Goal: Information Seeking & Learning: Check status

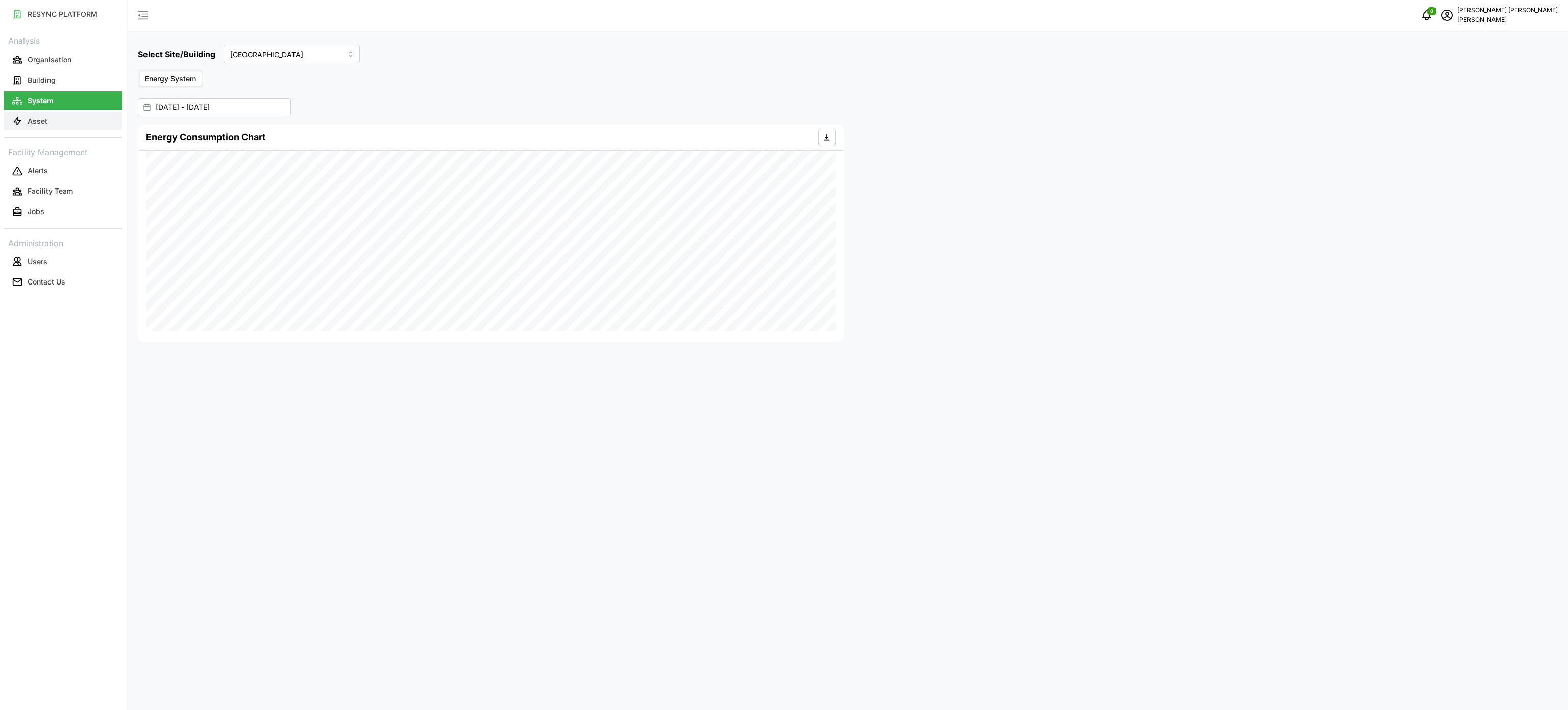
click at [35, 124] on p "Asset" at bounding box center [37, 121] width 20 height 10
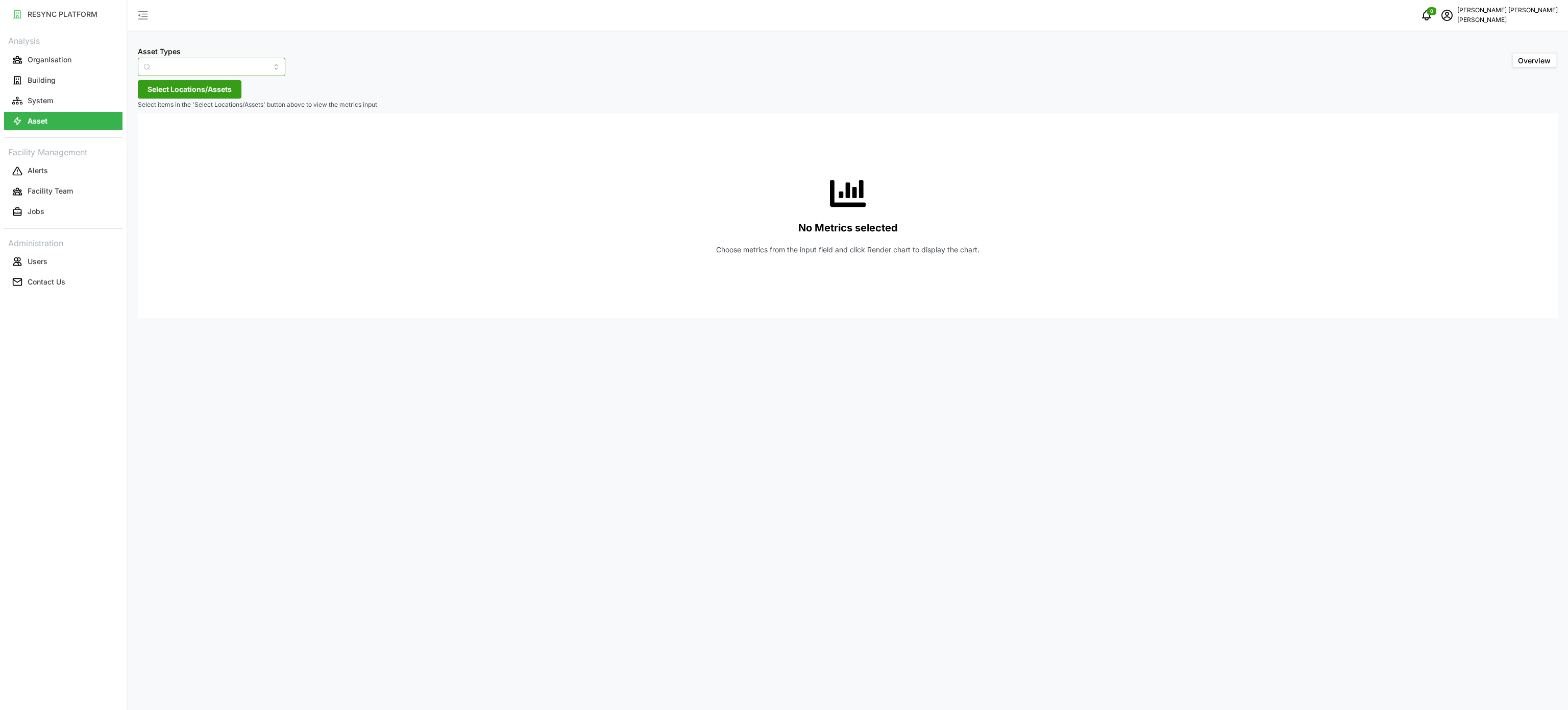
click at [260, 68] on input "Asset Types" at bounding box center [211, 67] width 147 height 19
click at [222, 131] on div "Electrical Meter" at bounding box center [204, 126] width 129 height 17
type input "Electrical Meter"
click at [256, 68] on input "Electrical Meter" at bounding box center [211, 67] width 147 height 19
click at [211, 129] on div "Electrical Meter" at bounding box center [204, 126] width 129 height 17
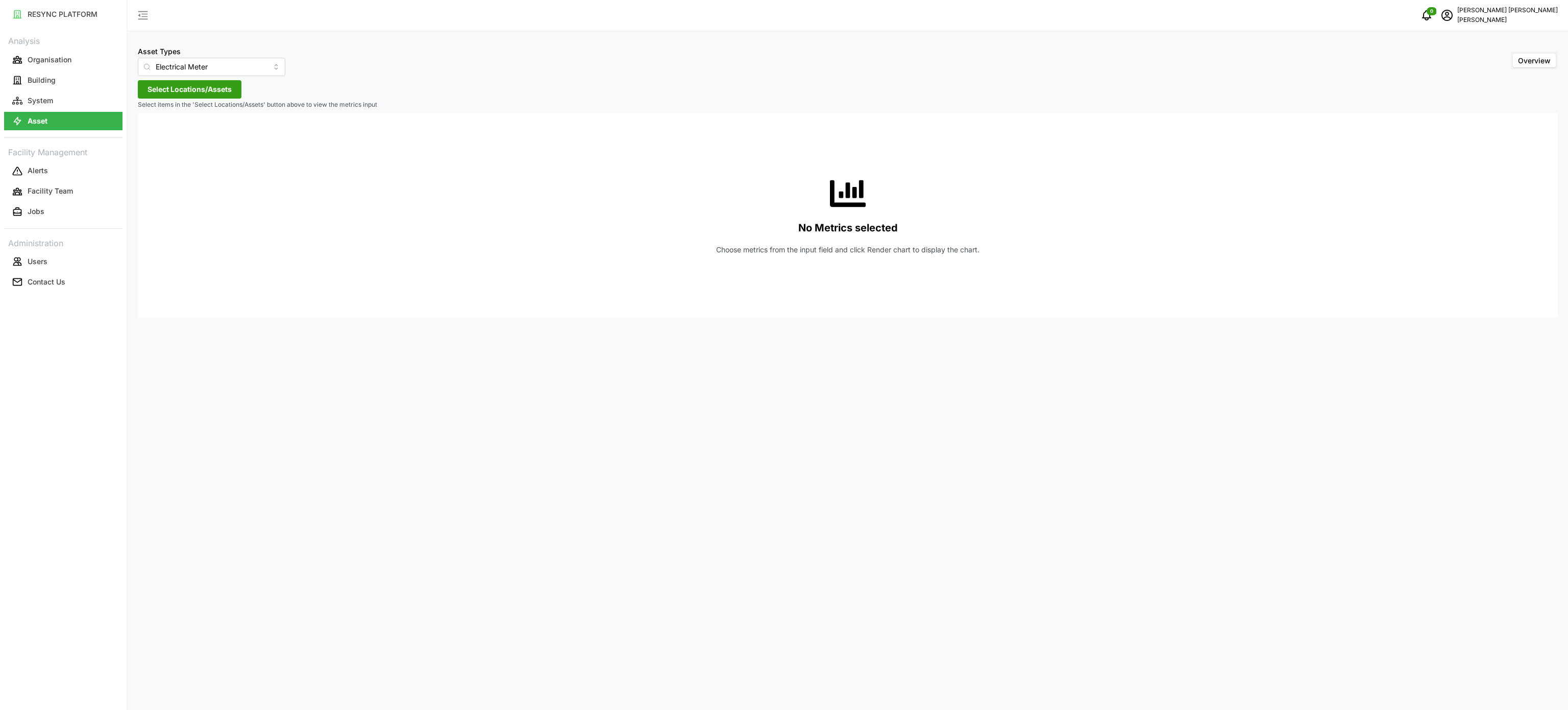
click at [214, 91] on span "Select Locations/Assets" at bounding box center [189, 89] width 84 height 17
click at [152, 138] on icon at bounding box center [150, 135] width 8 height 8
click at [160, 164] on icon at bounding box center [159, 165] width 8 height 8
click at [218, 63] on input "Condensing Unit" at bounding box center [211, 67] width 147 height 19
click at [193, 124] on span "Electrical Meter" at bounding box center [171, 126] width 52 height 12
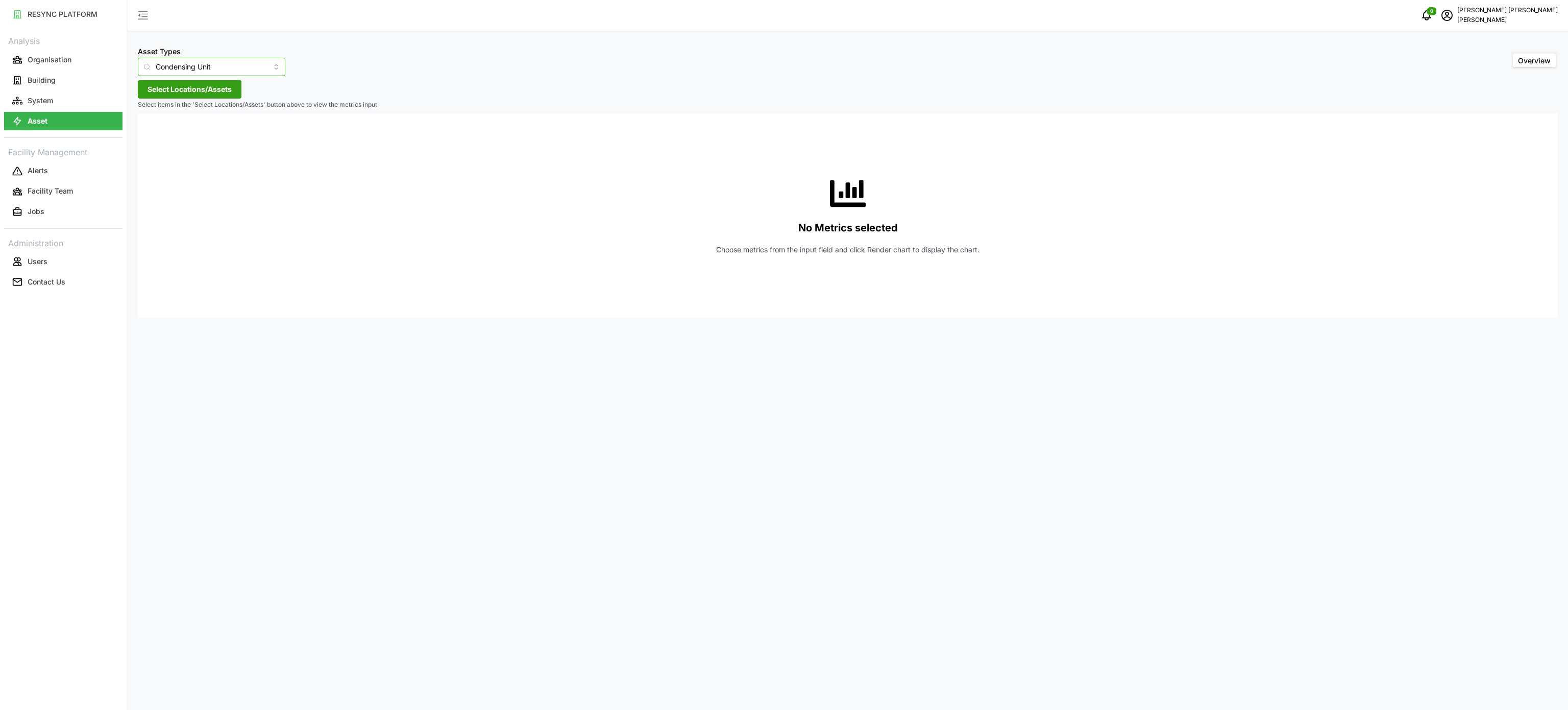
type input "Electrical Meter"
click at [204, 88] on span "Select Locations/Assets" at bounding box center [189, 89] width 84 height 17
click at [151, 135] on icon at bounding box center [150, 135] width 8 height 8
click at [158, 165] on icon at bounding box center [159, 165] width 8 height 8
click at [165, 178] on icon at bounding box center [167, 179] width 8 height 8
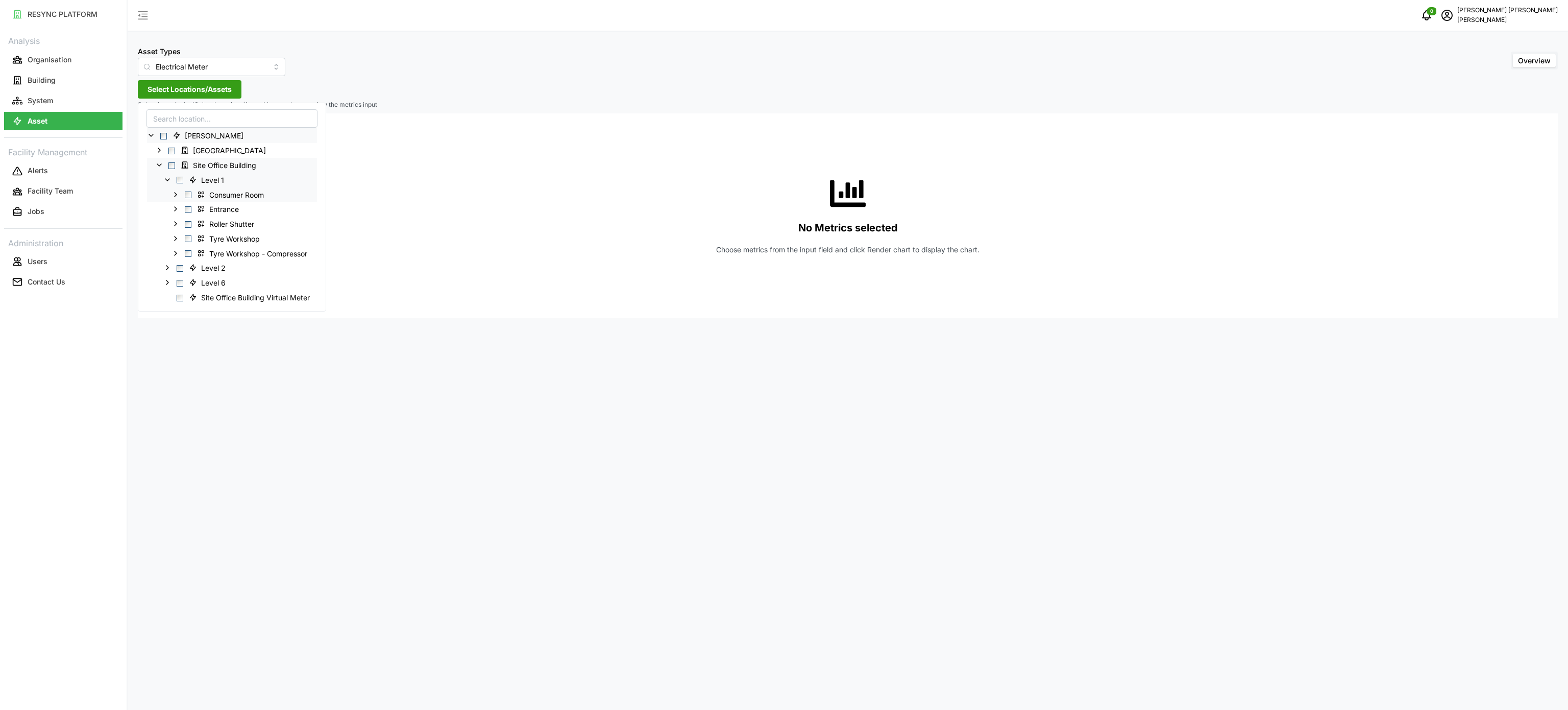
click at [173, 193] on icon at bounding box center [175, 194] width 8 height 8
click at [184, 237] on icon at bounding box center [183, 238] width 8 height 8
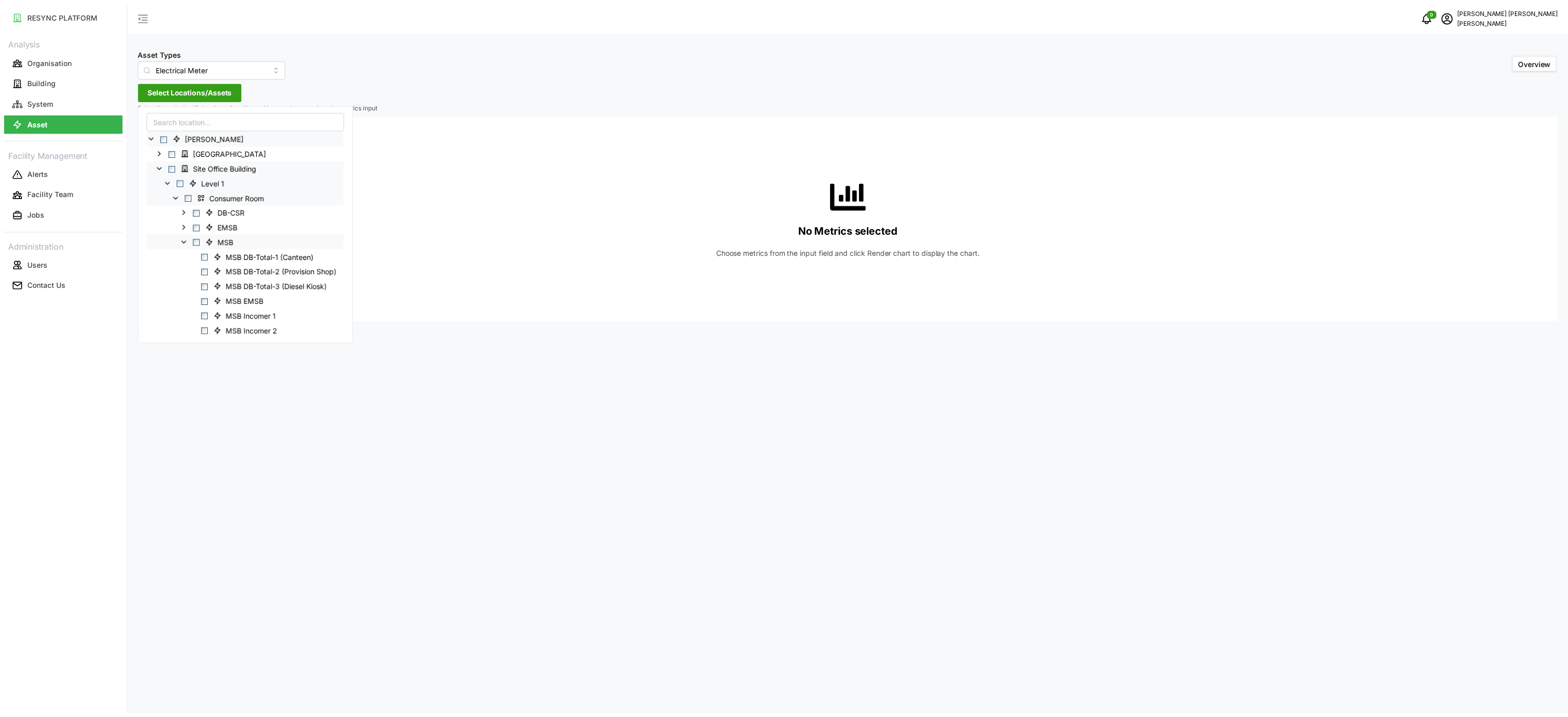
scroll to position [103, 0]
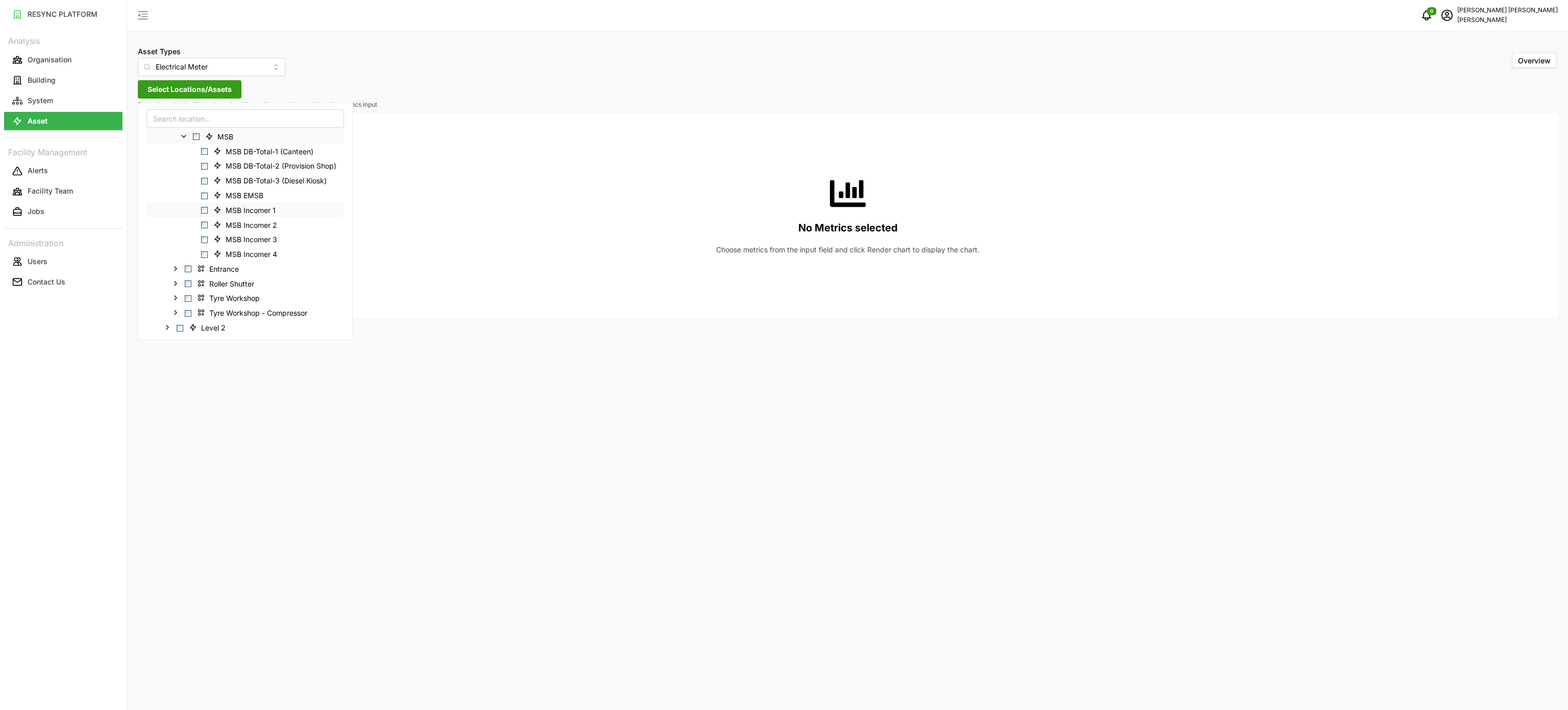
click at [245, 209] on span "MSB Incomer 1" at bounding box center [251, 210] width 50 height 10
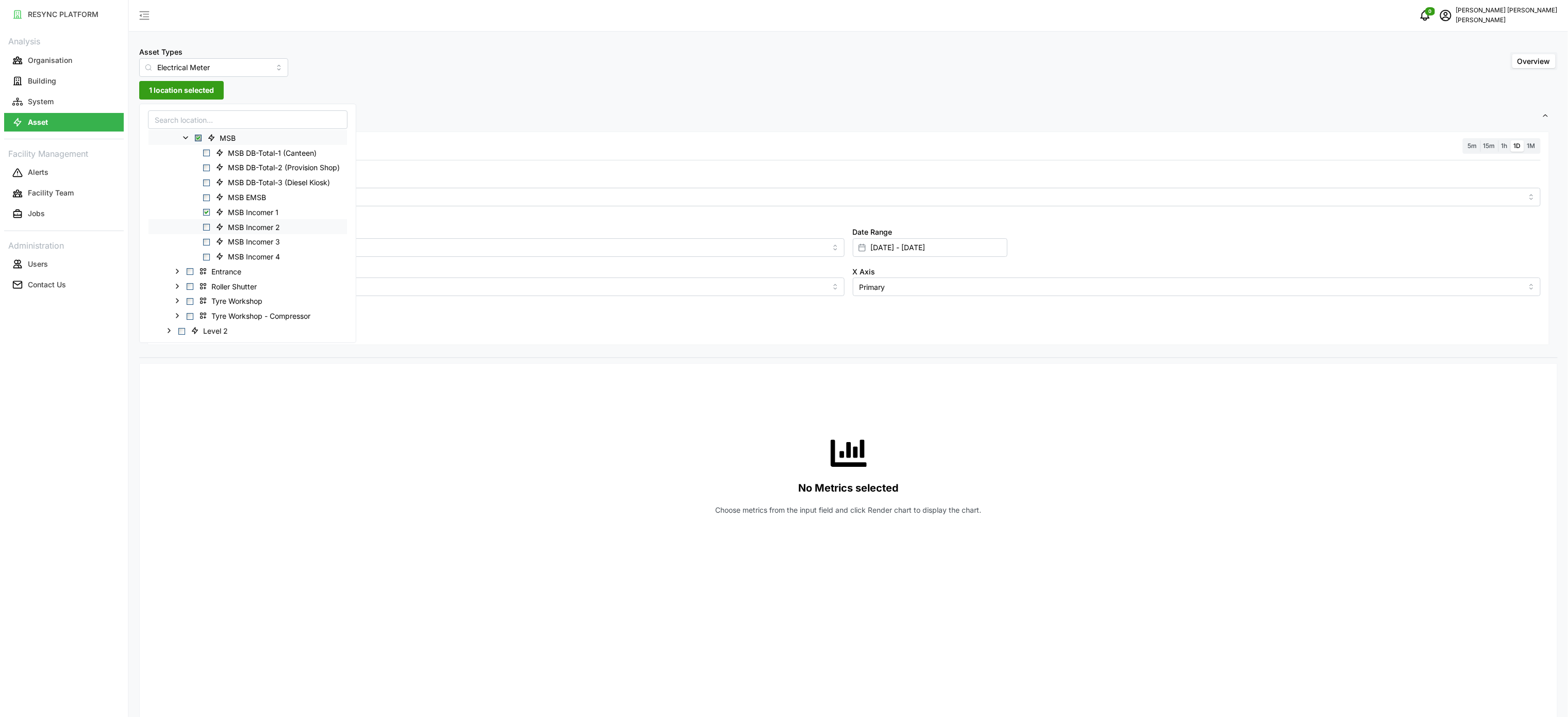
click at [235, 228] on span "MSB Incomer 2" at bounding box center [254, 227] width 52 height 10
click at [235, 246] on span "MSB Incomer 3" at bounding box center [254, 242] width 52 height 10
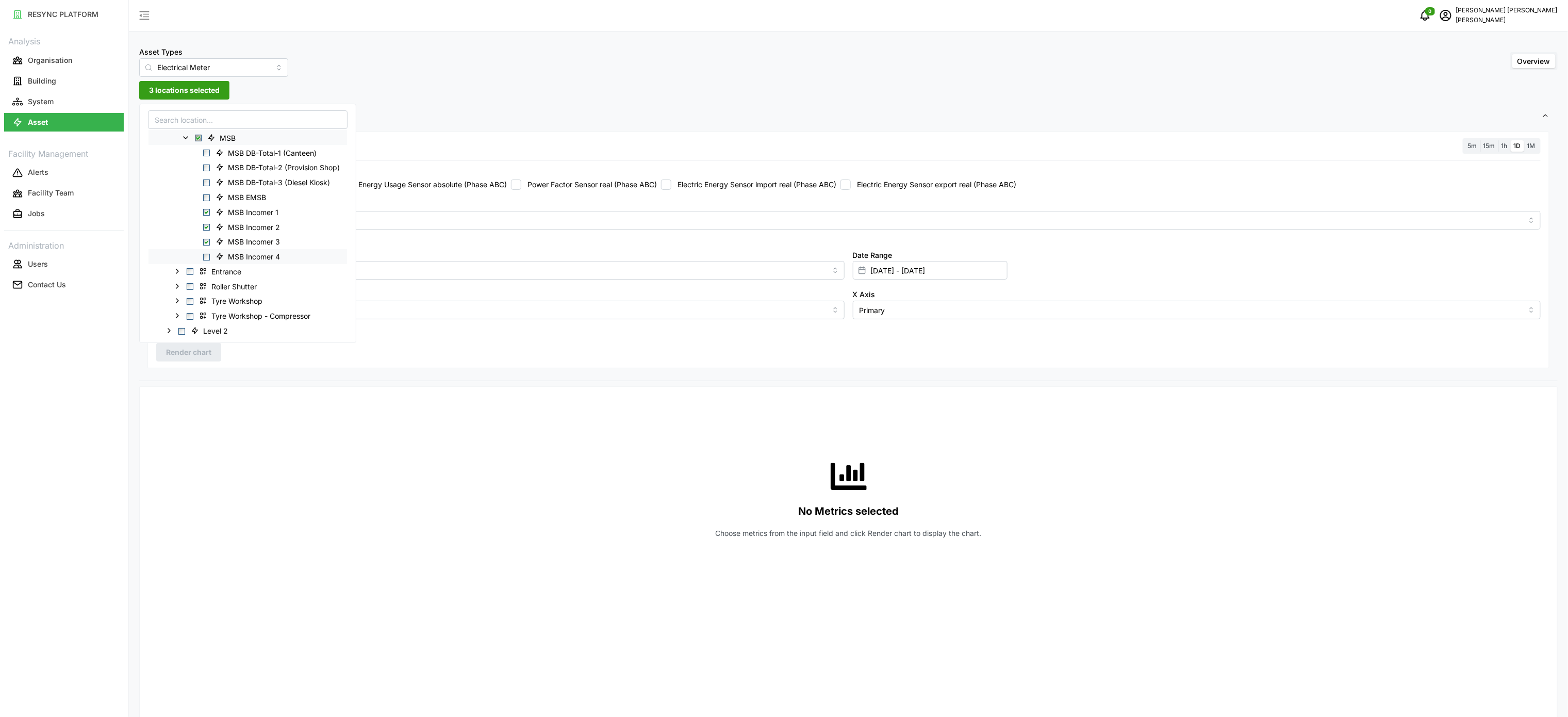
click at [234, 253] on span "MSB Incomer 4" at bounding box center [254, 256] width 52 height 10
click at [520, 112] on span "Settings" at bounding box center [844, 116] width 1394 height 25
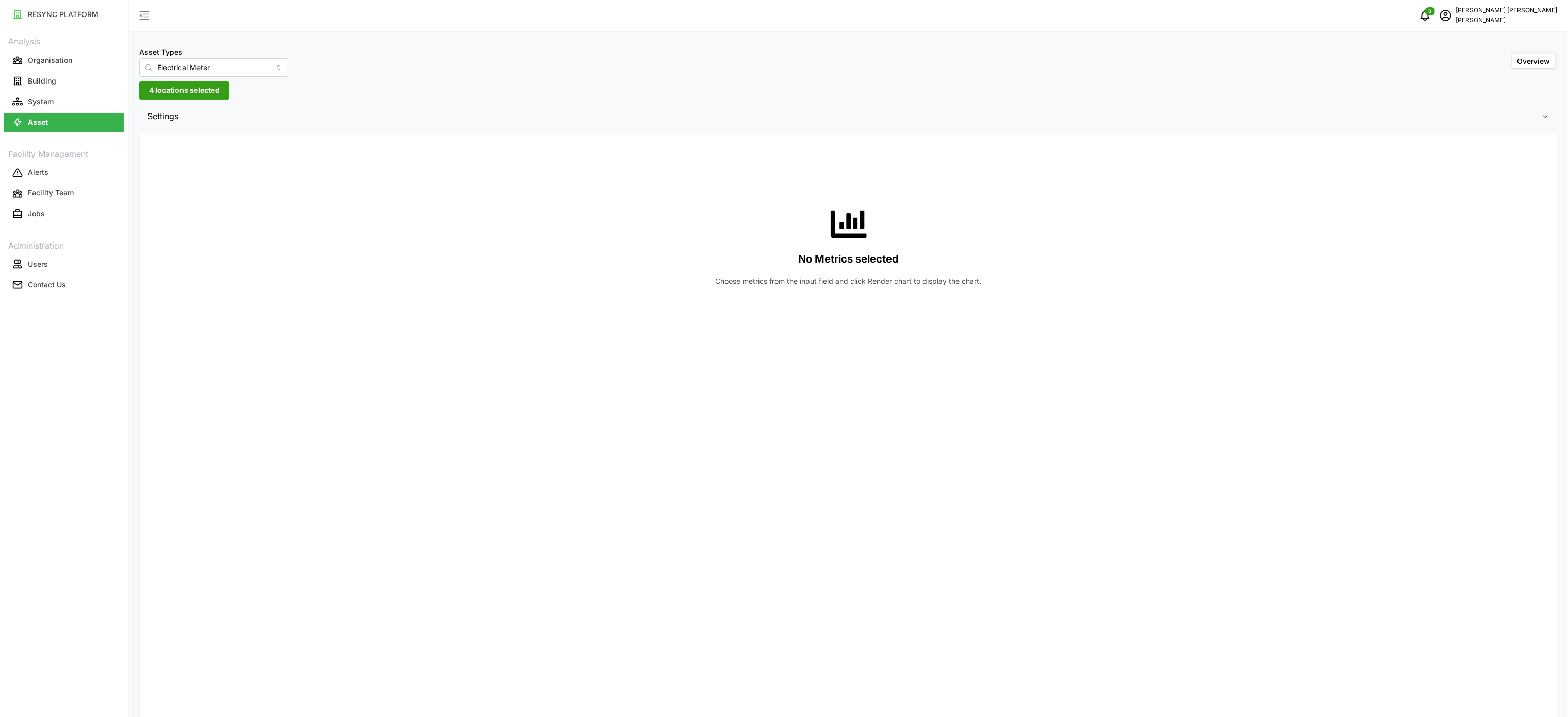
click at [332, 125] on span "Settings" at bounding box center [844, 116] width 1394 height 25
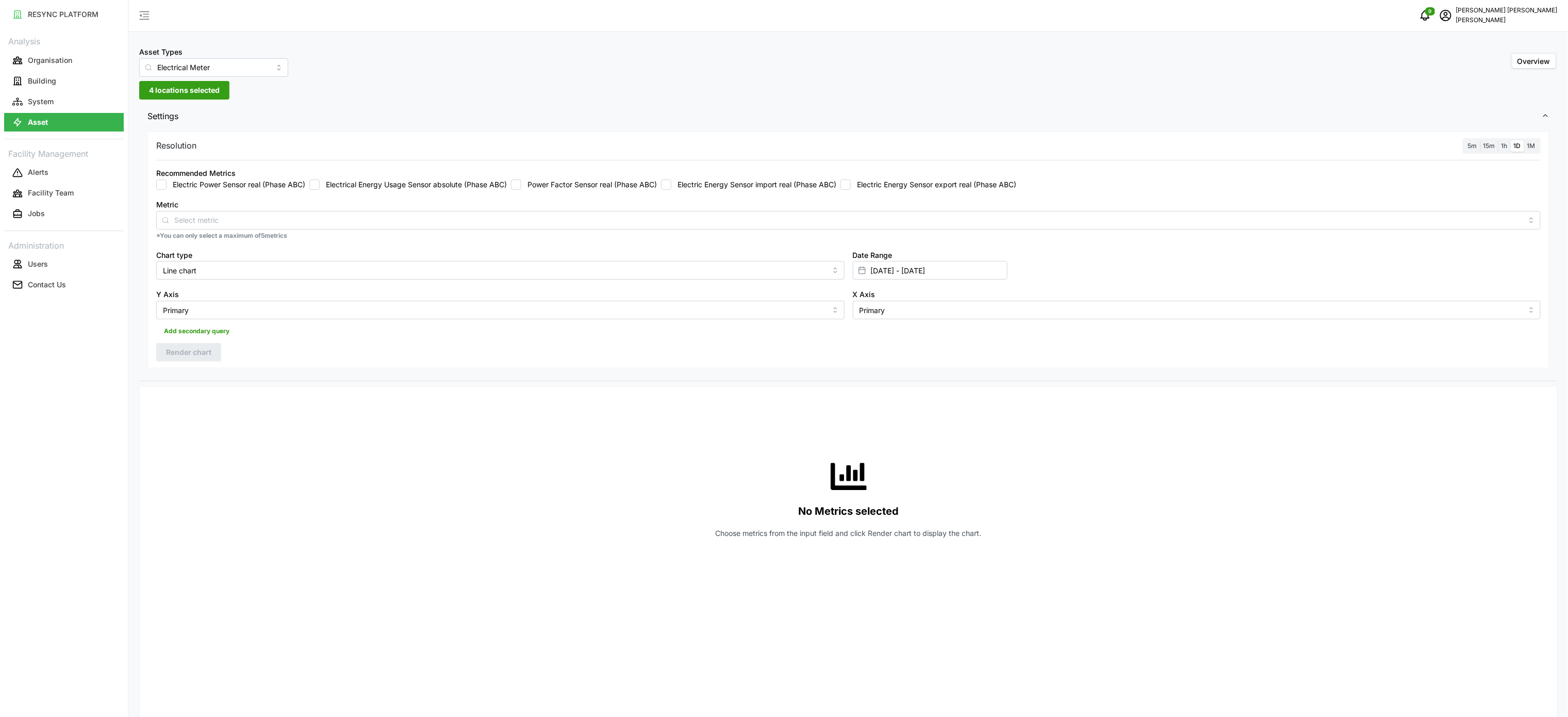
click at [687, 185] on label "Electric Energy Sensor import real (Phase ABC)" at bounding box center [753, 185] width 165 height 10
click at [671, 185] on input "Electric Energy Sensor import real (Phase ABC)" at bounding box center [666, 185] width 10 height 10
checkbox input "true"
click at [898, 269] on input "[DATE] - [DATE]" at bounding box center [930, 270] width 155 height 19
click at [969, 418] on button "16" at bounding box center [971, 413] width 19 height 19
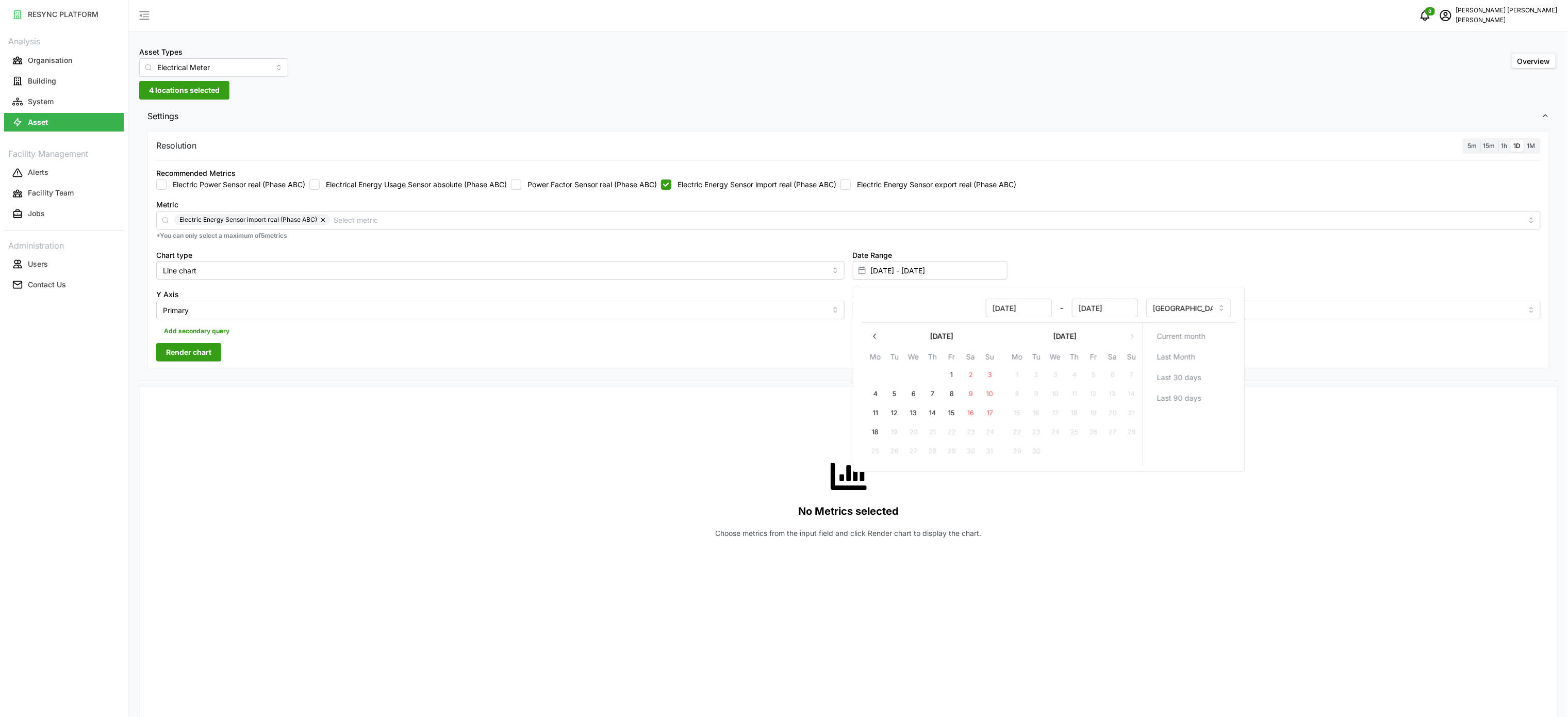
type input "[DATE] - [DATE]"
type input "[DATE]"
click at [974, 411] on button "16" at bounding box center [971, 413] width 19 height 19
type input "[DATE] - [DATE]"
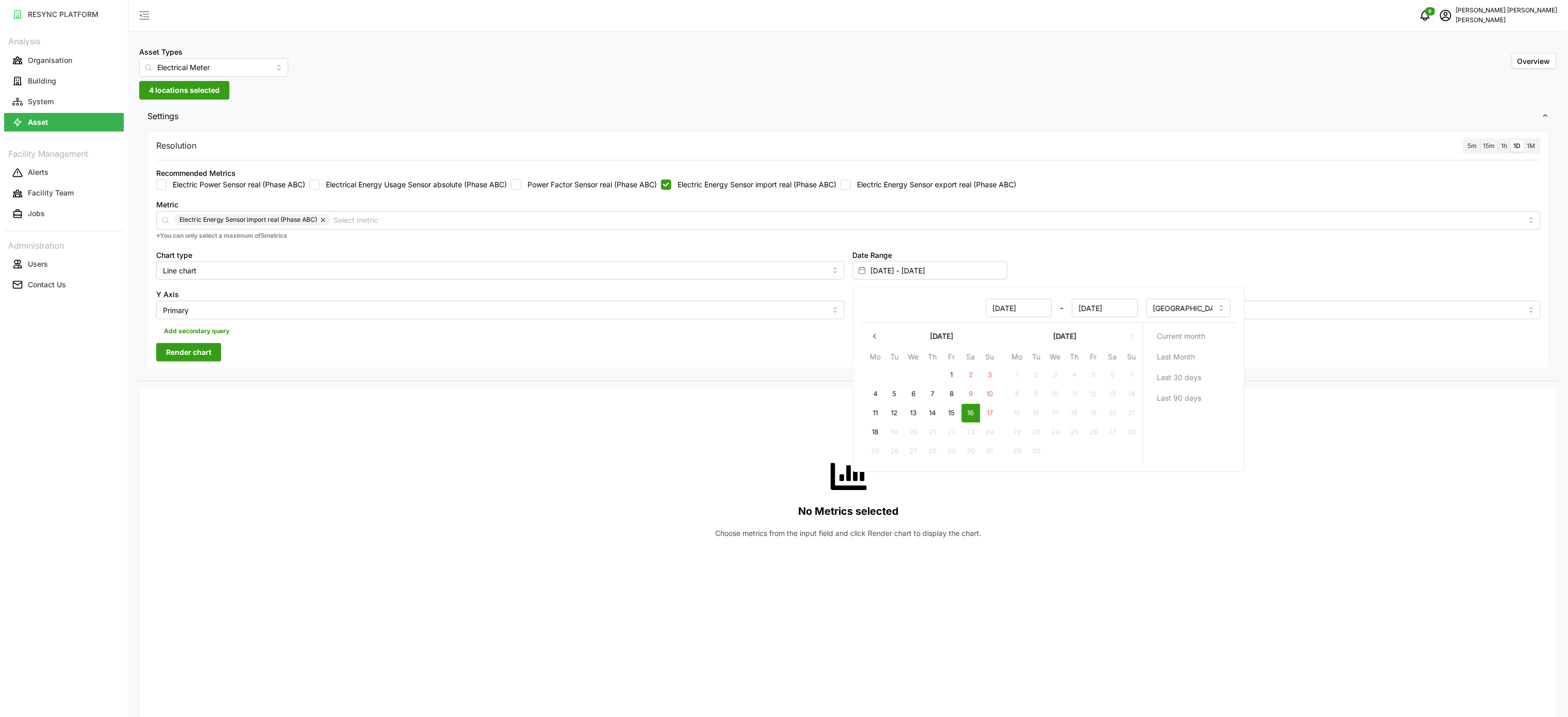
type input "[DATE]"
click at [627, 464] on div "No Metrics selected Choose metrics from the input field and click Render chart …" at bounding box center [849, 498] width 1385 height 206
click at [206, 352] on span "Render chart" at bounding box center [189, 352] width 45 height 17
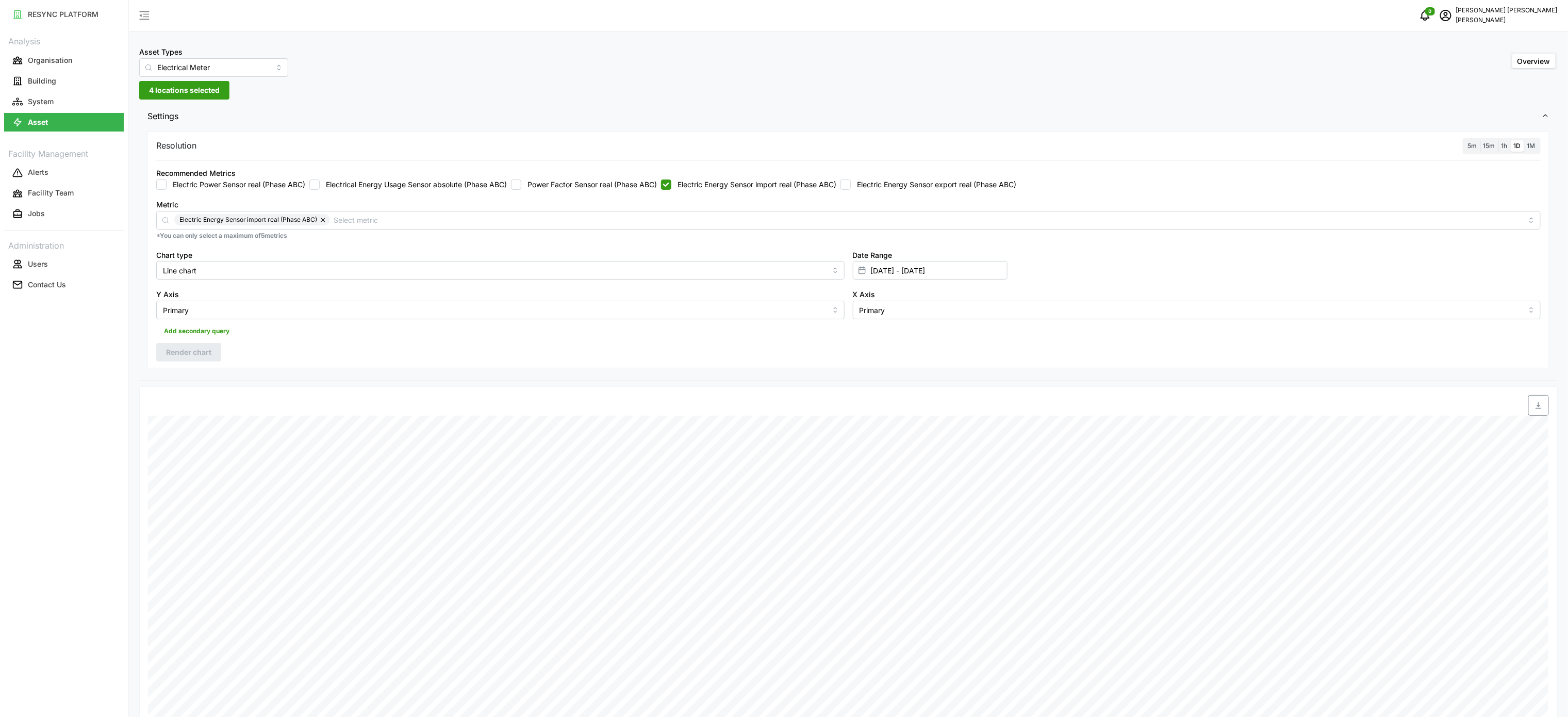
click at [1506, 145] on span "1h" at bounding box center [1505, 145] width 7 height 8
click at [1499, 140] on input "1h" at bounding box center [1499, 140] width 0 height 0
click at [192, 355] on span "Render chart" at bounding box center [189, 352] width 45 height 17
click at [807, 181] on label "Electric Energy Sensor import real (Phase ABC)" at bounding box center [753, 185] width 165 height 10
click at [671, 181] on input "Electric Energy Sensor import real (Phase ABC)" at bounding box center [666, 185] width 10 height 10
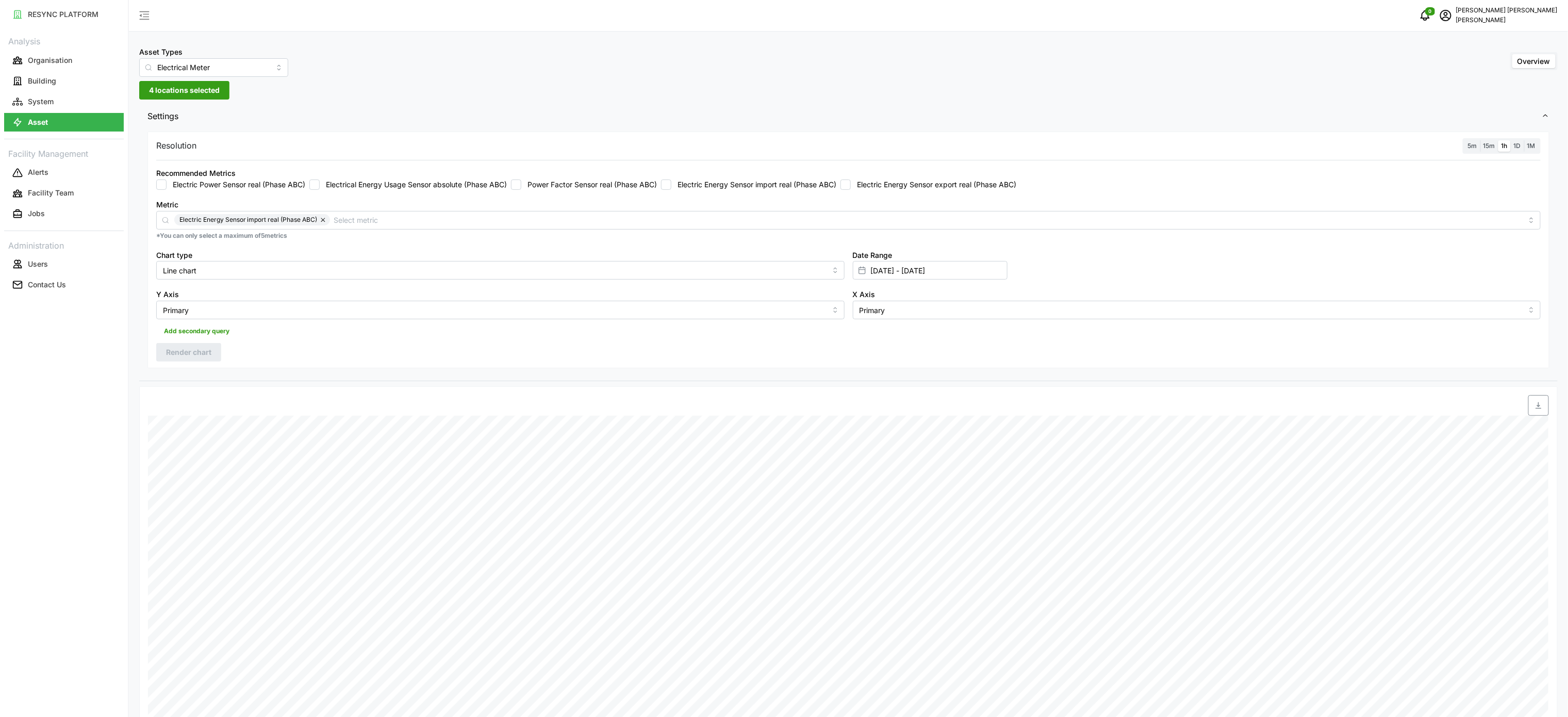
checkbox input "false"
click at [862, 180] on label "Electric Energy Sensor export real (Phase ABC)" at bounding box center [934, 185] width 166 height 10
click at [851, 180] on input "Electric Energy Sensor export real (Phase ABC)" at bounding box center [846, 185] width 10 height 10
checkbox input "true"
click at [204, 352] on span "Render chart" at bounding box center [189, 352] width 45 height 17
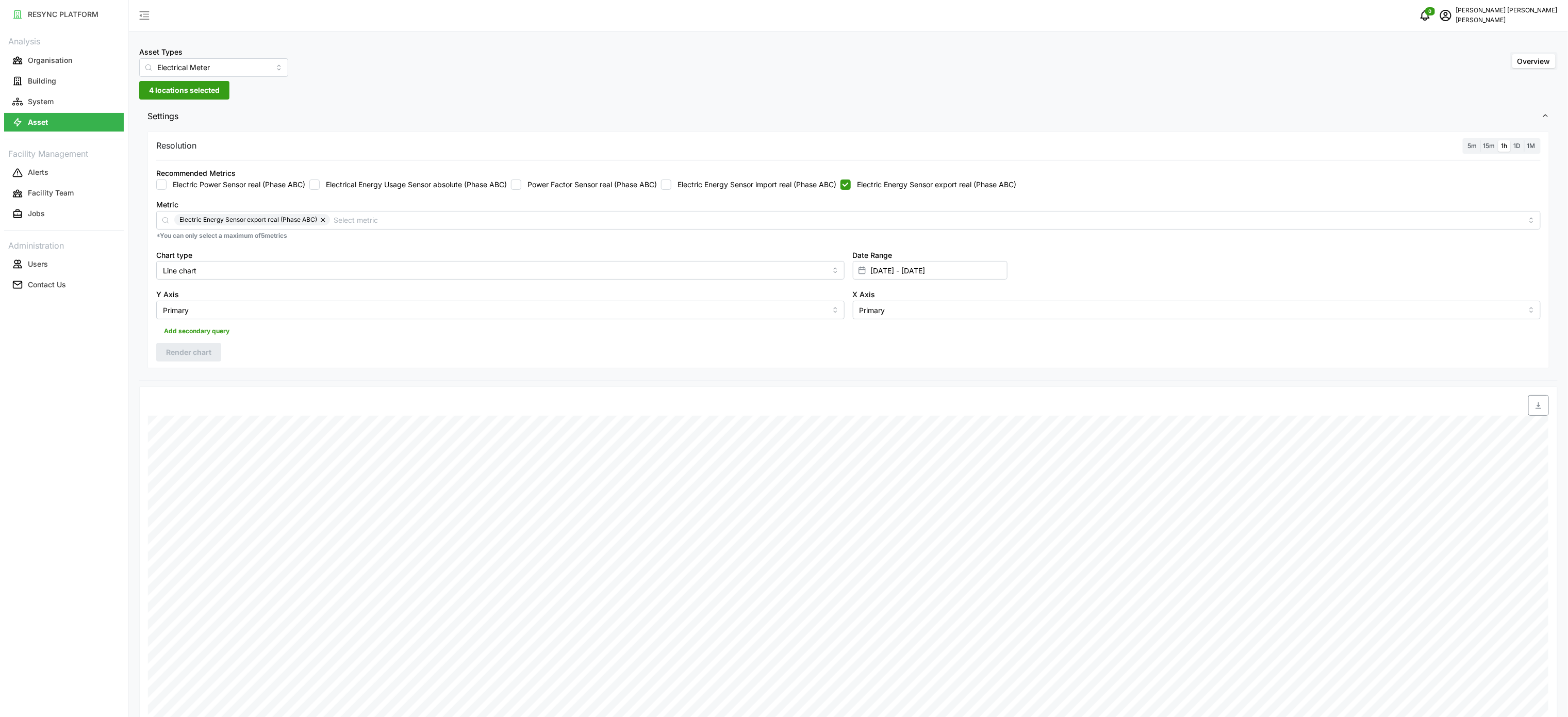
click at [1540, 409] on icon "button" at bounding box center [1539, 405] width 6 height 7
click at [772, 189] on label "Electric Energy Sensor import real (Phase ABC)" at bounding box center [753, 185] width 165 height 10
click at [671, 189] on input "Electric Energy Sensor import real (Phase ABC)" at bounding box center [666, 185] width 10 height 10
checkbox input "true"
drag, startPoint x: 877, startPoint y: 191, endPoint x: 949, endPoint y: 161, distance: 78.0
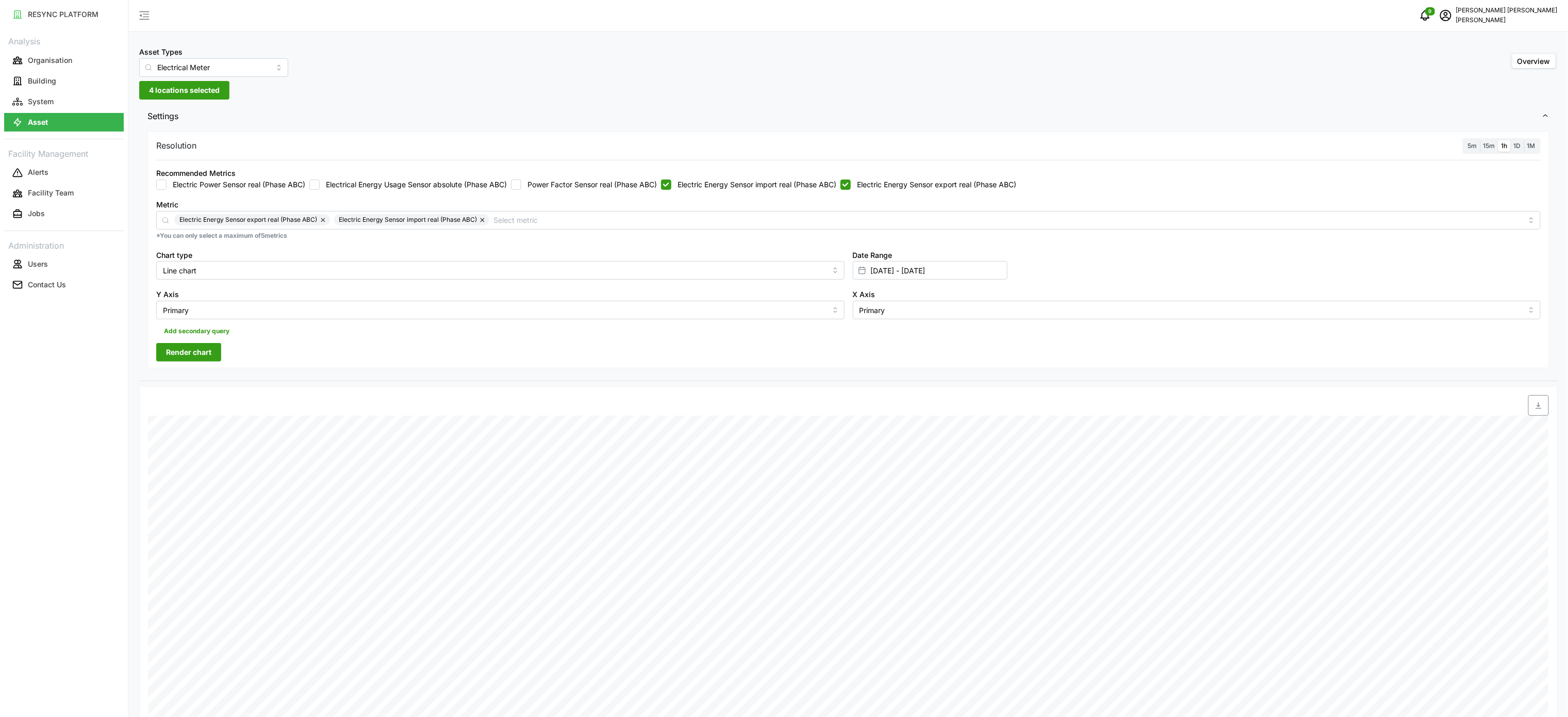
click at [877, 190] on div "Recommended Metrics Electric Power Sensor real (Phase ABC) Electrical Energy Us…" at bounding box center [848, 178] width 1393 height 31
click at [866, 187] on label "Electric Energy Sensor export real (Phase ABC)" at bounding box center [934, 185] width 166 height 10
click at [851, 187] on input "Electric Energy Sensor export real (Phase ABC)" at bounding box center [846, 185] width 10 height 10
checkbox input "false"
drag, startPoint x: 209, startPoint y: 355, endPoint x: 1408, endPoint y: 300, distance: 1200.3
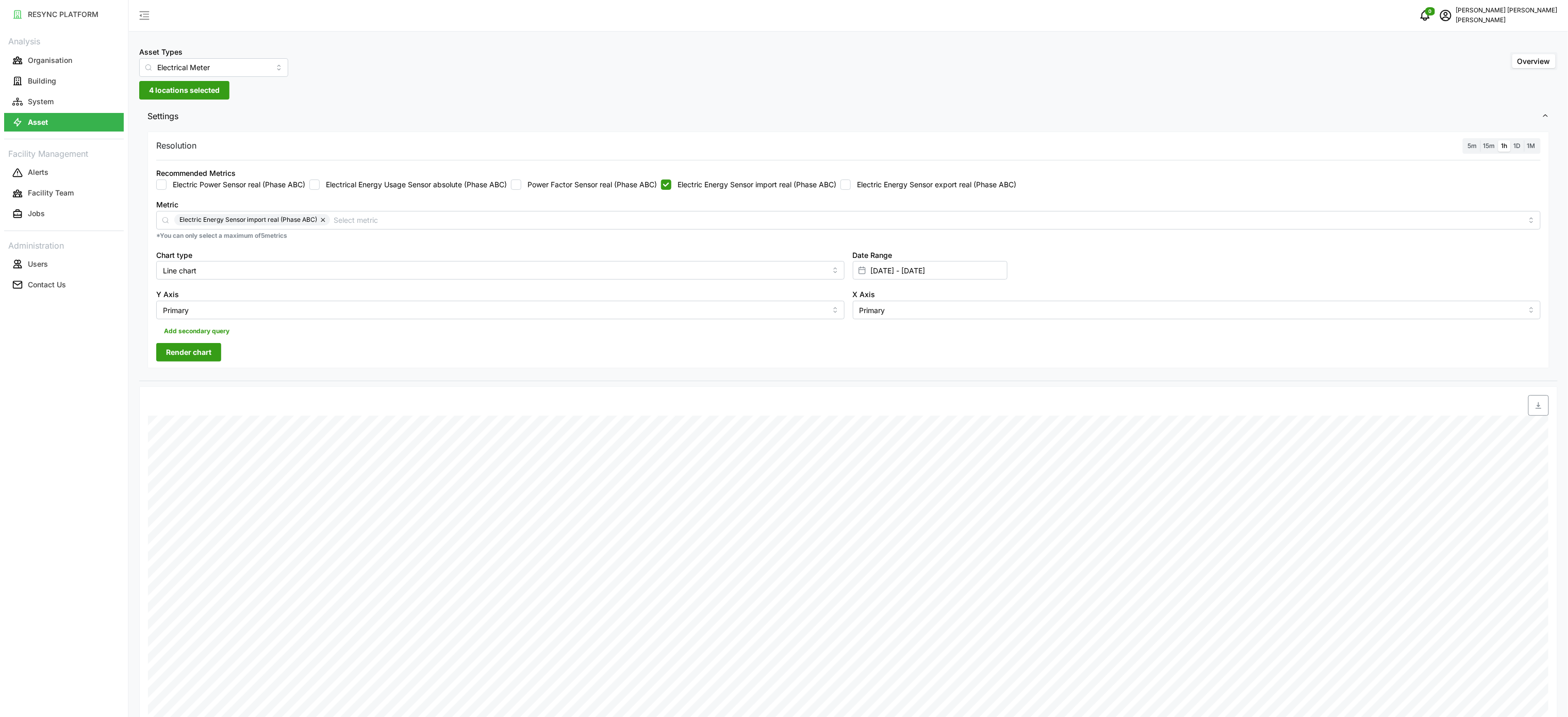
click at [211, 355] on span "Render chart" at bounding box center [189, 352] width 45 height 17
drag, startPoint x: 1540, startPoint y: 408, endPoint x: 1535, endPoint y: 358, distance: 50.2
click at [1540, 408] on icon "button" at bounding box center [1538, 405] width 8 height 8
drag, startPoint x: 788, startPoint y: 184, endPoint x: 864, endPoint y: 187, distance: 76.1
click at [788, 184] on label "Electric Energy Sensor import real (Phase ABC)" at bounding box center [753, 185] width 165 height 10
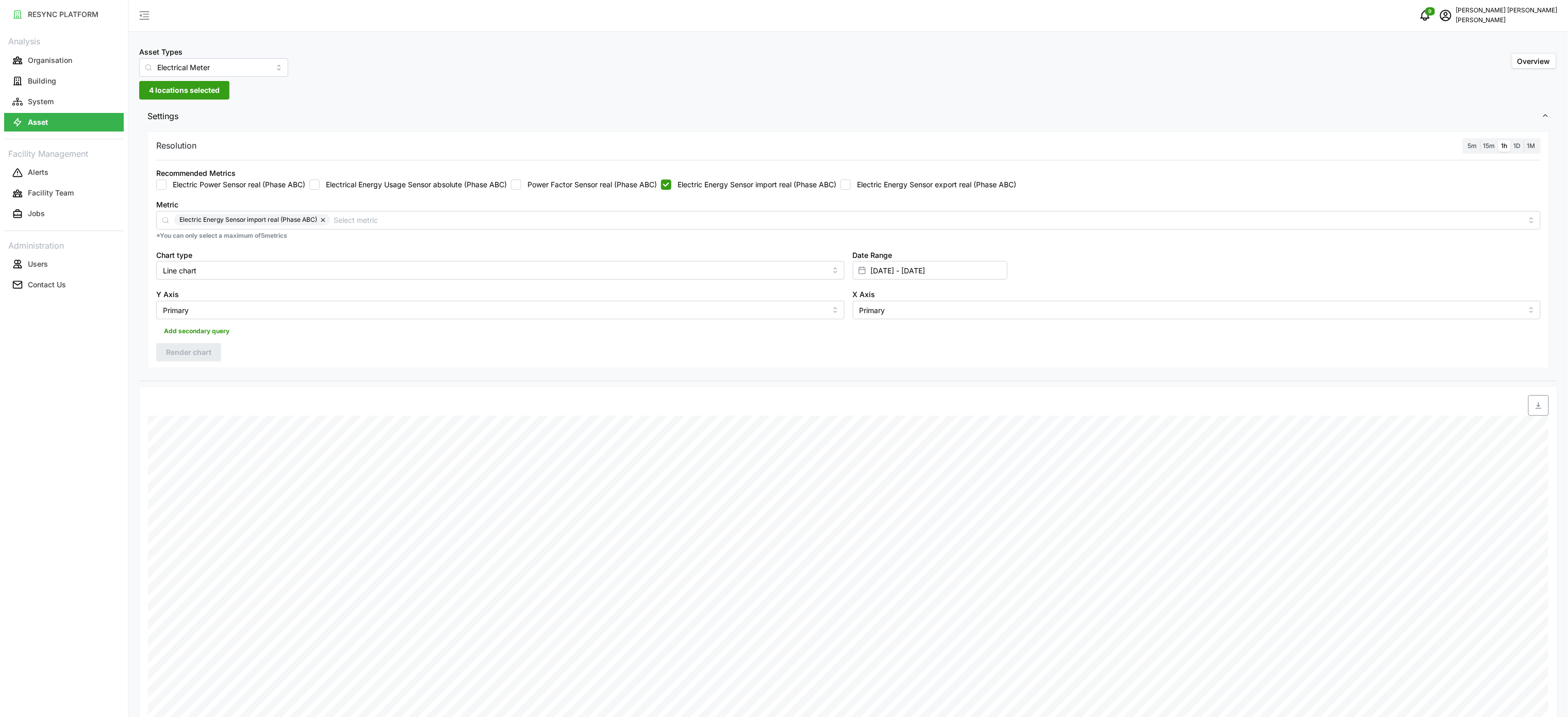
click at [671, 184] on input "Electric Energy Sensor import real (Phase ABC)" at bounding box center [666, 185] width 10 height 10
checkbox input "false"
click at [870, 187] on label "Electric Energy Sensor export real (Phase ABC)" at bounding box center [934, 185] width 166 height 10
click at [851, 187] on input "Electric Energy Sensor export real (Phase ABC)" at bounding box center [846, 185] width 10 height 10
click at [171, 349] on span "Render chart" at bounding box center [189, 352] width 45 height 17
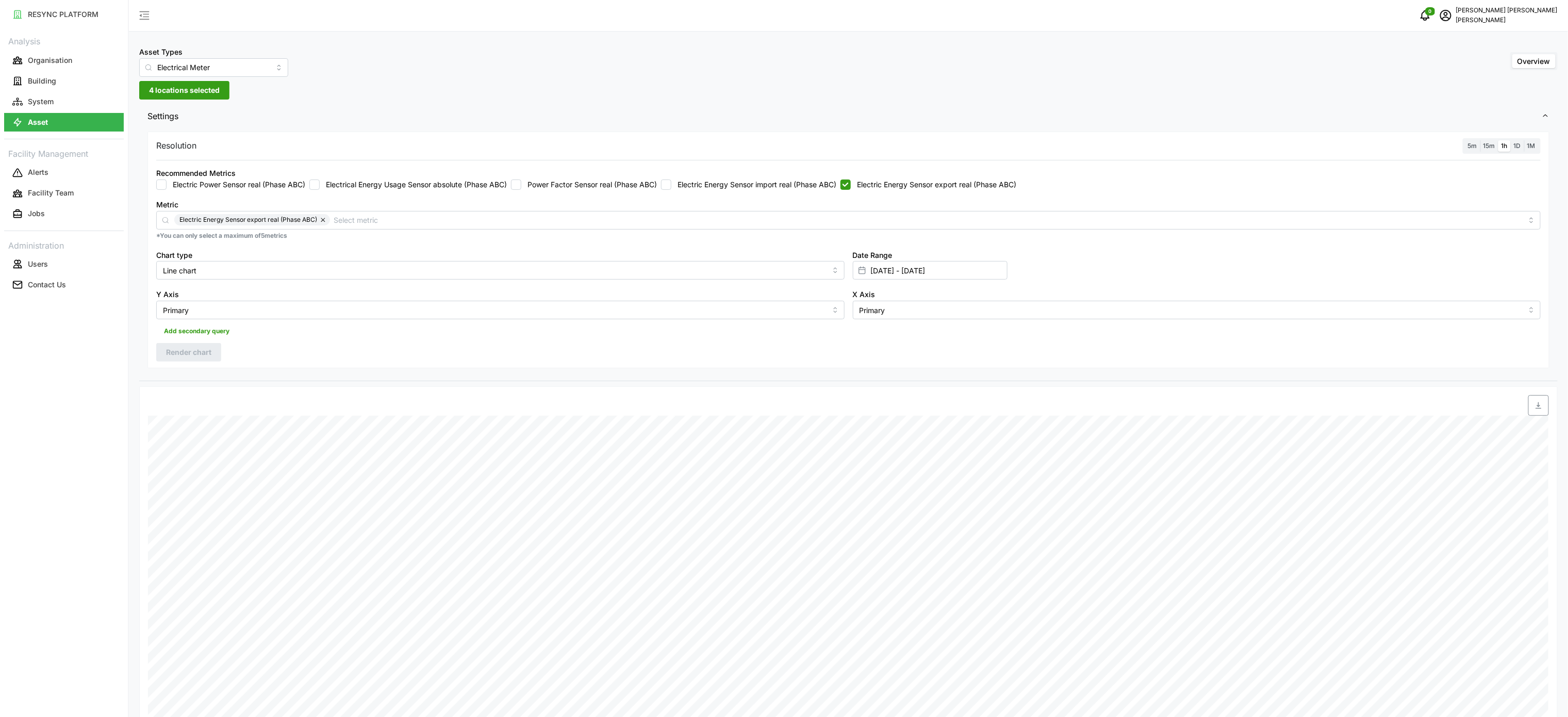
click at [1539, 413] on span "button" at bounding box center [1538, 405] width 20 height 20
click at [890, 189] on label "Electric Energy Sensor export real (Phase ABC)" at bounding box center [934, 185] width 166 height 10
click at [851, 189] on input "Electric Energy Sensor export real (Phase ABC)" at bounding box center [846, 185] width 10 height 10
checkbox input "false"
click at [706, 184] on label "Electric Energy Sensor import real (Phase ABC)" at bounding box center [753, 185] width 165 height 10
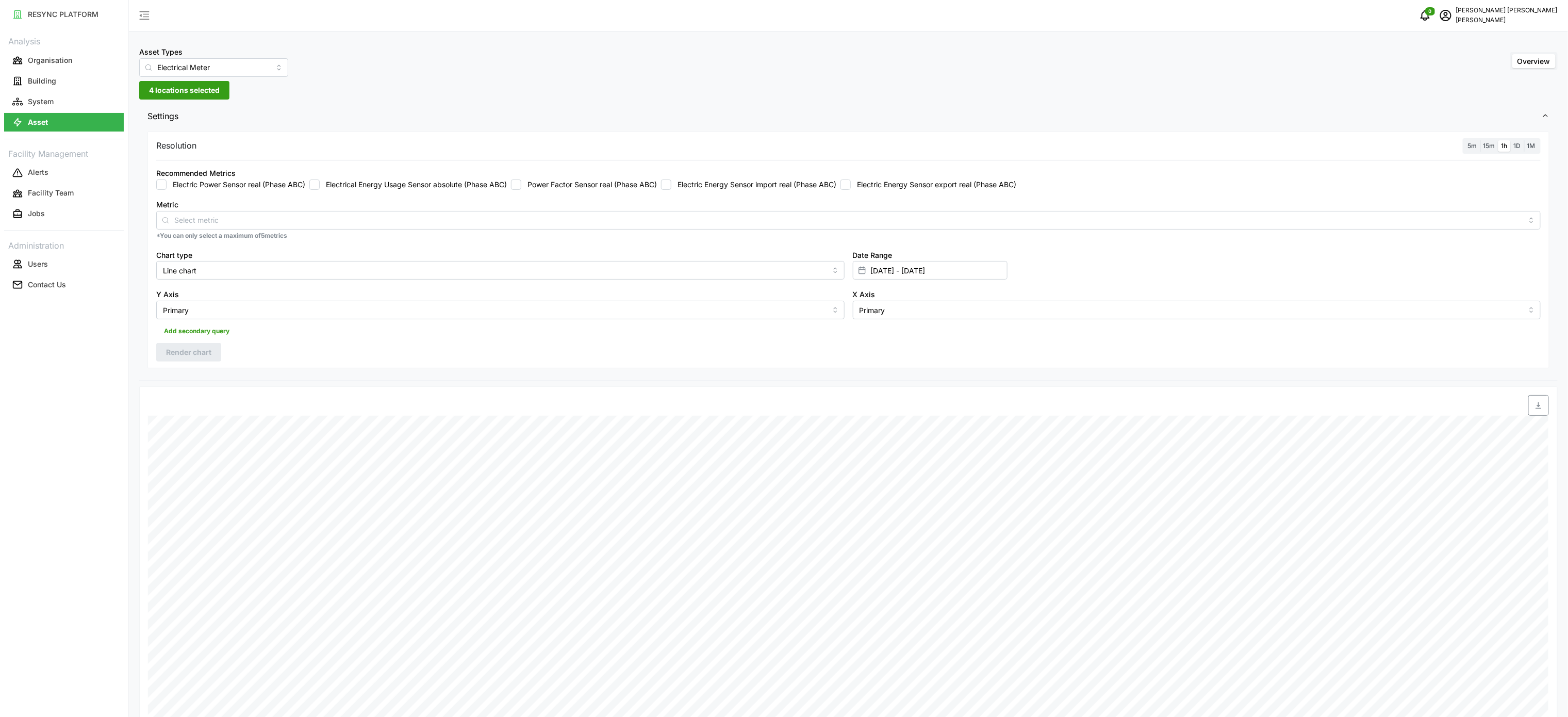
click at [671, 184] on input "Electric Energy Sensor import real (Phase ABC)" at bounding box center [666, 185] width 10 height 10
checkbox input "true"
click at [900, 270] on input "[DATE] - [DATE]" at bounding box center [930, 270] width 155 height 19
click at [987, 413] on button "17" at bounding box center [990, 413] width 19 height 19
type input "[DATE] - [DATE]"
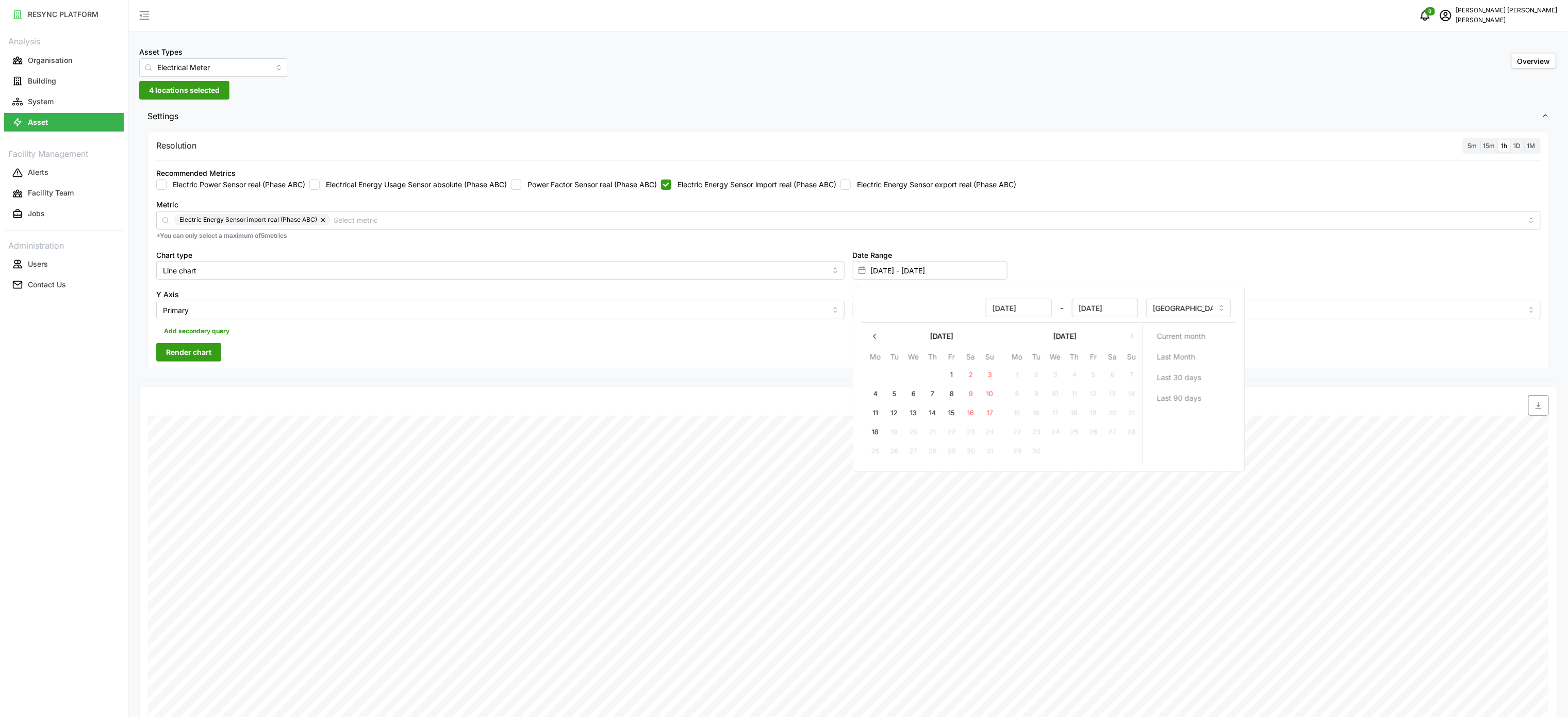
type input "[DATE]"
click at [989, 408] on button "17" at bounding box center [990, 413] width 19 height 19
type input "[DATE] - [DATE]"
type input "[DATE]"
click at [765, 386] on div "Settings Resolution 5m 15m 1h 1D 1M Recommended Metrics Electric Power Sensor r…" at bounding box center [849, 571] width 1419 height 934
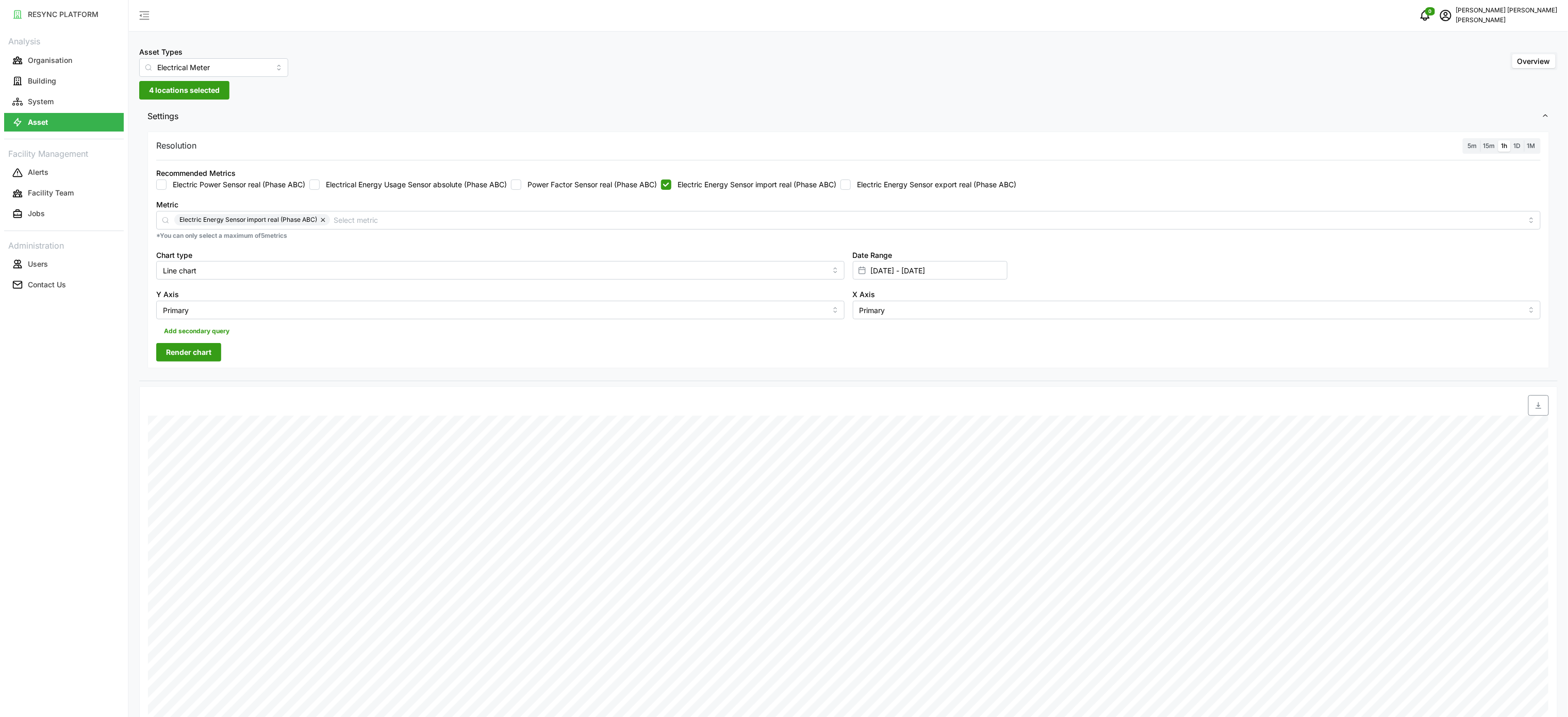
click at [203, 352] on span "Render chart" at bounding box center [189, 352] width 45 height 17
click at [1543, 404] on span "button" at bounding box center [1538, 405] width 20 height 20
drag, startPoint x: 781, startPoint y: 179, endPoint x: 849, endPoint y: 185, distance: 68.3
click at [781, 179] on div "Recommended Metrics Electric Power Sensor real (Phase ABC) Electrical Energy Us…" at bounding box center [849, 178] width 1385 height 23
click at [864, 185] on label "Electric Energy Sensor export real (Phase ABC)" at bounding box center [934, 185] width 166 height 10
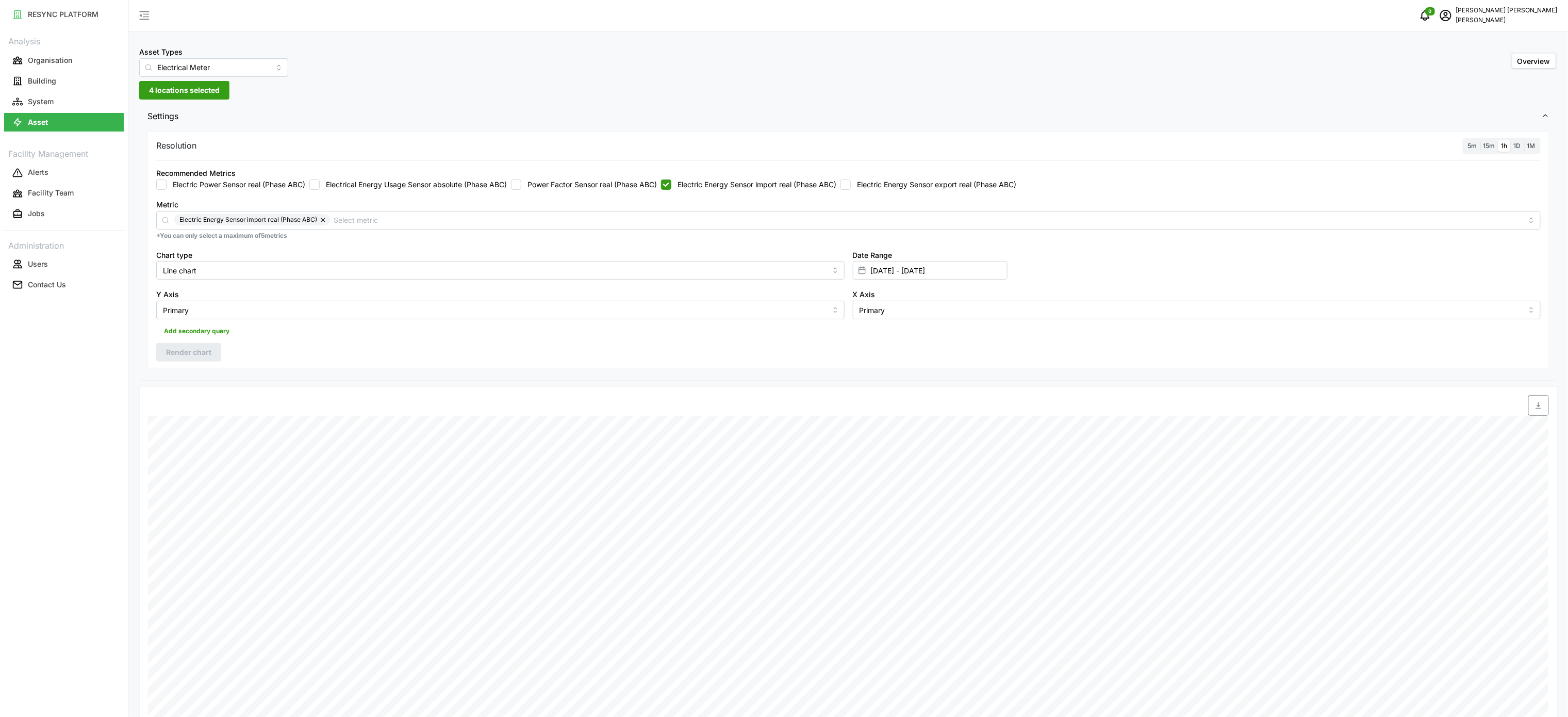
click at [851, 185] on input "Electric Energy Sensor export real (Phase ABC)" at bounding box center [846, 185] width 10 height 10
checkbox input "true"
click at [739, 189] on label "Electric Energy Sensor import real (Phase ABC)" at bounding box center [753, 185] width 165 height 10
click at [671, 189] on input "Electric Energy Sensor import real (Phase ABC)" at bounding box center [666, 185] width 10 height 10
checkbox input "false"
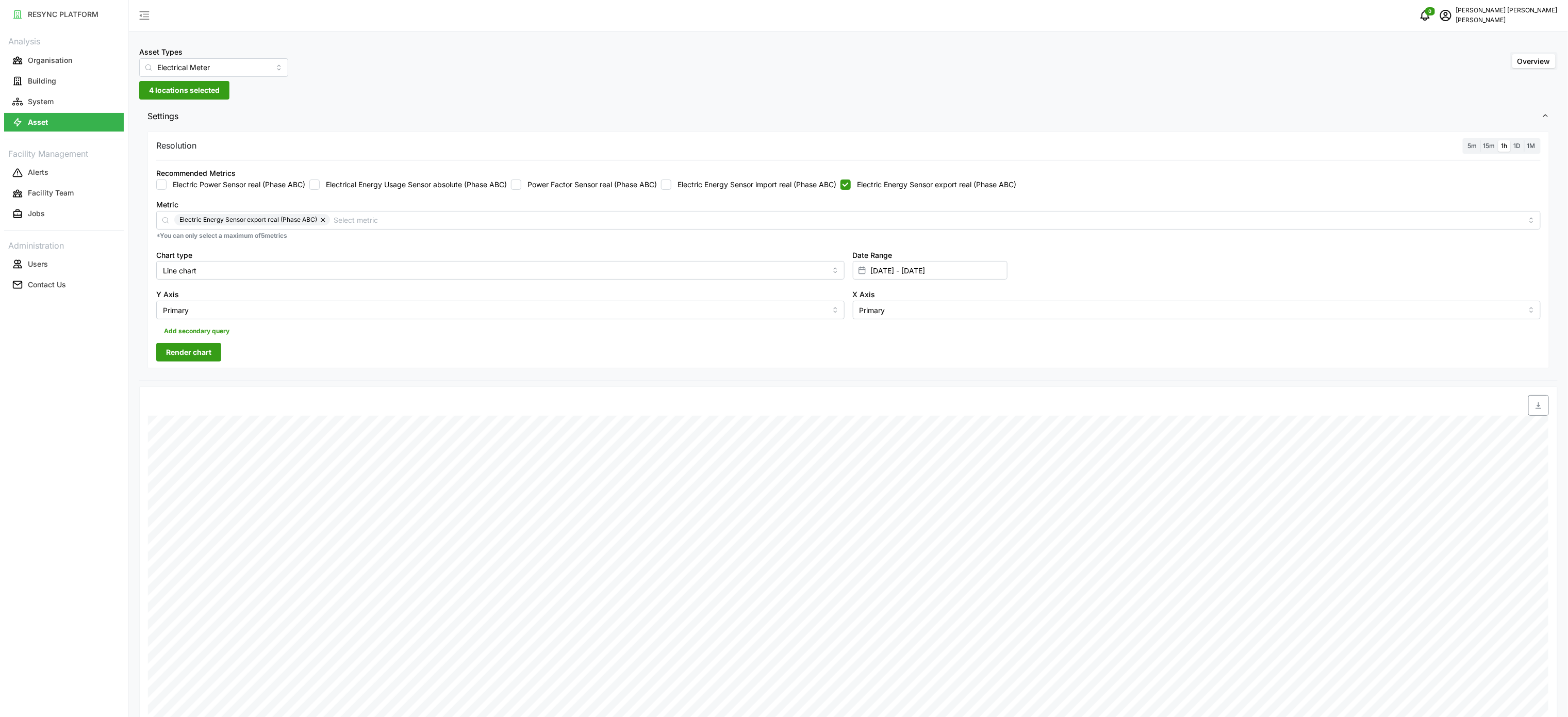
click at [190, 358] on span "Render chart" at bounding box center [189, 352] width 45 height 17
drag, startPoint x: 1541, startPoint y: 413, endPoint x: 1535, endPoint y: 326, distance: 87.2
click at [1540, 413] on span "button" at bounding box center [1538, 405] width 20 height 20
